Goal: Check status: Check status

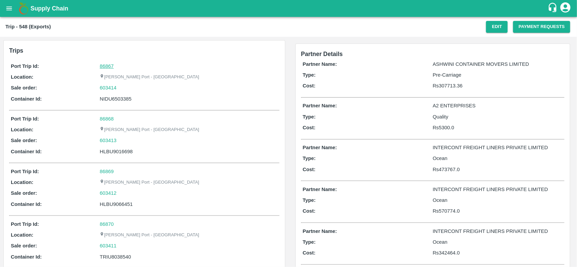
click at [105, 64] on link "86867" at bounding box center [107, 66] width 14 height 5
click at [127, 85] on div "603414" at bounding box center [189, 87] width 178 height 7
copy link "603414"
click at [127, 85] on div "603414" at bounding box center [189, 87] width 178 height 7
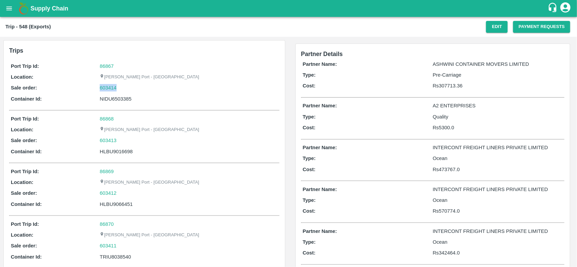
click at [127, 85] on div "603414" at bounding box center [189, 87] width 178 height 7
click at [123, 90] on div "603414" at bounding box center [189, 87] width 178 height 7
copy link
click at [123, 90] on div "603414" at bounding box center [189, 87] width 178 height 7
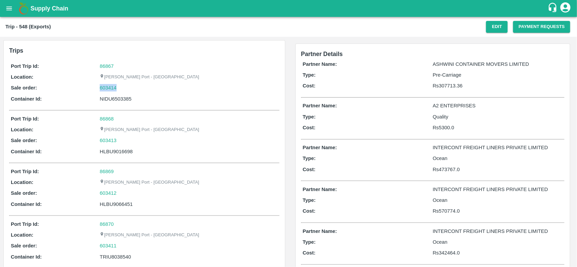
copy link "603414"
click at [123, 90] on div "603414" at bounding box center [189, 87] width 178 height 7
click at [112, 90] on link "603414" at bounding box center [108, 87] width 17 height 7
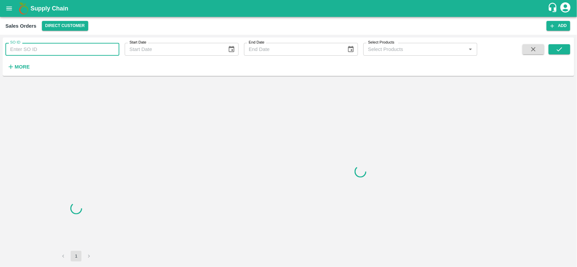
click at [53, 48] on input "SO ID" at bounding box center [62, 49] width 114 height 13
paste input "603414"
click at [53, 48] on input "603414" at bounding box center [62, 49] width 114 height 13
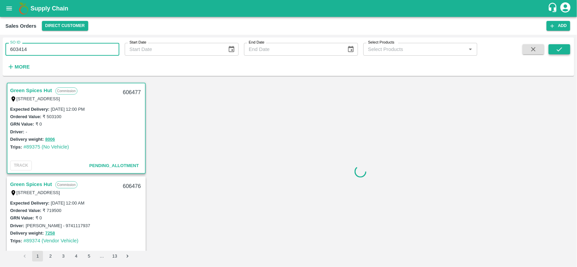
type input "603414"
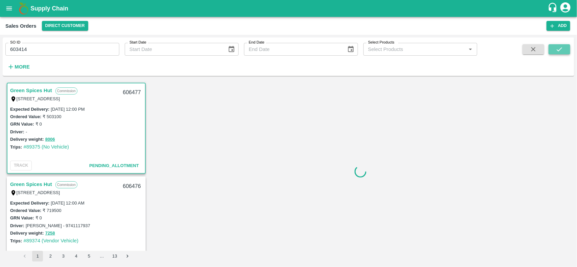
click at [562, 46] on icon "submit" at bounding box center [558, 49] width 7 height 7
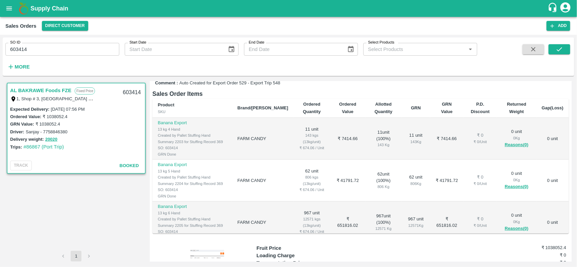
scroll to position [123, 0]
